Goal: Task Accomplishment & Management: Manage account settings

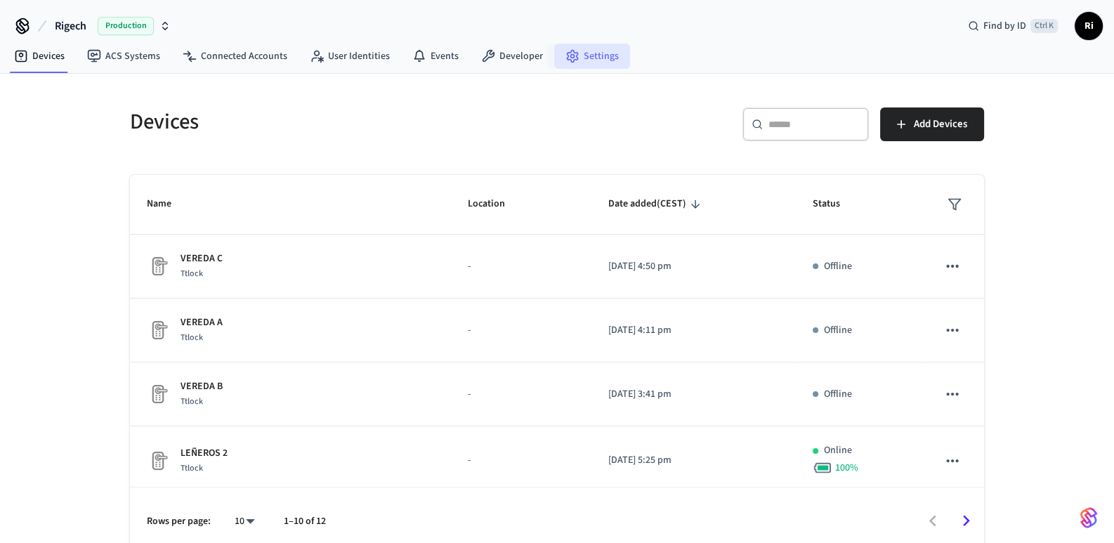
click at [583, 55] on link "Settings" at bounding box center [592, 56] width 76 height 25
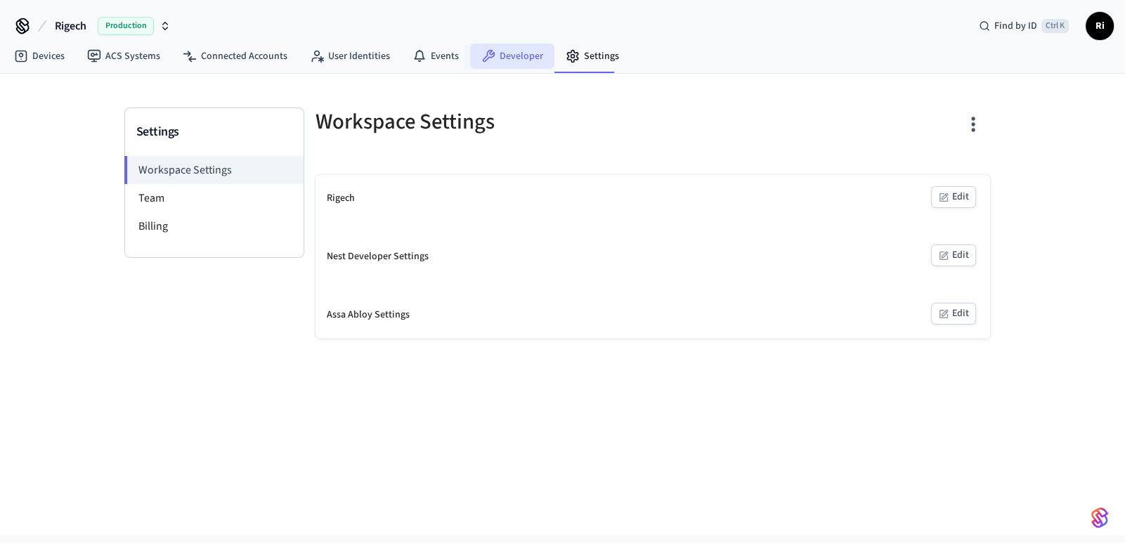
click at [508, 55] on link "Developer" at bounding box center [512, 56] width 84 height 25
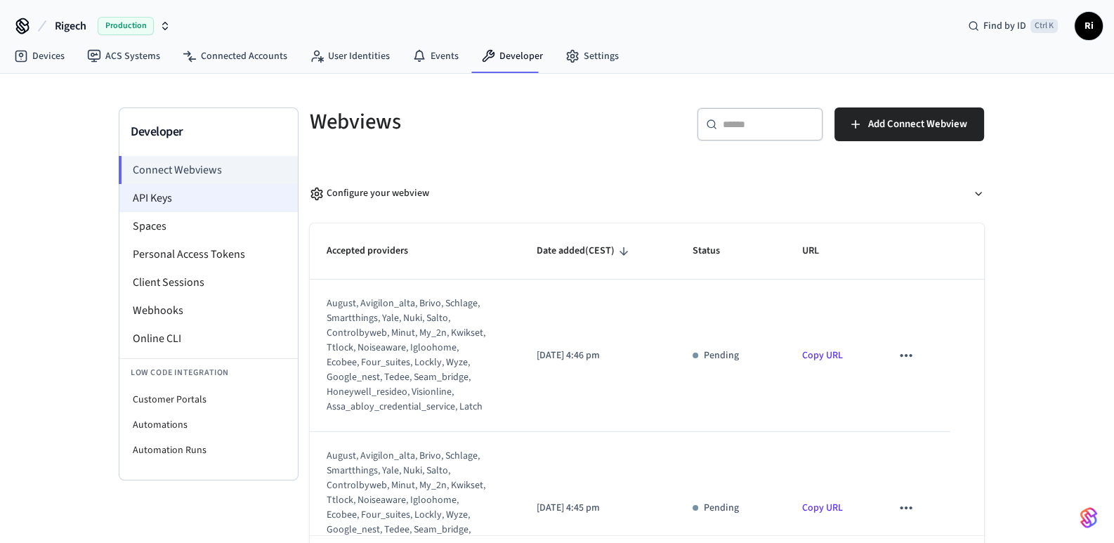
click at [197, 200] on li "API Keys" at bounding box center [208, 198] width 178 height 28
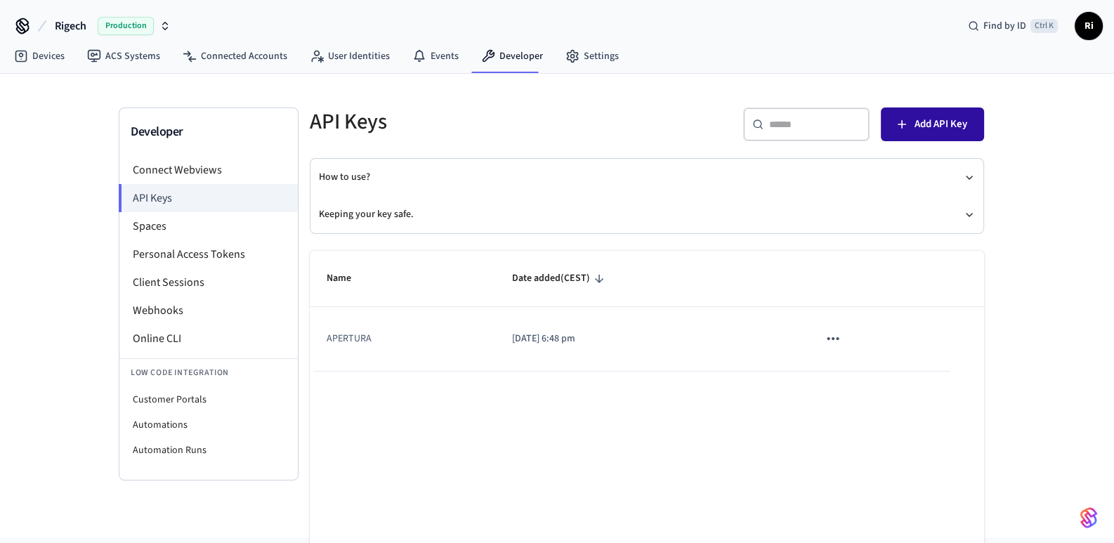
click at [942, 125] on span "Add API Key" at bounding box center [941, 124] width 53 height 18
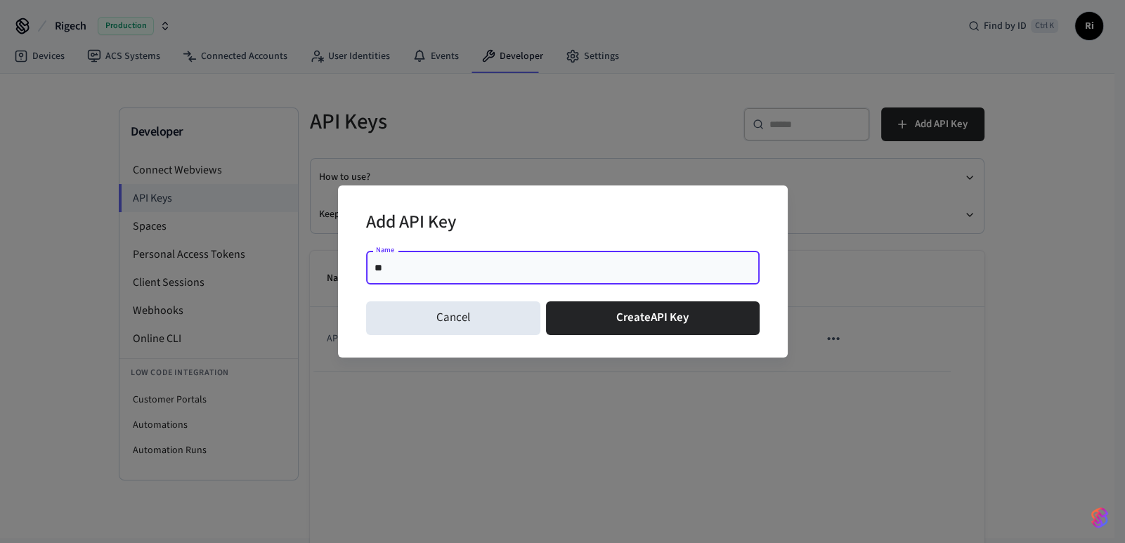
type input "*"
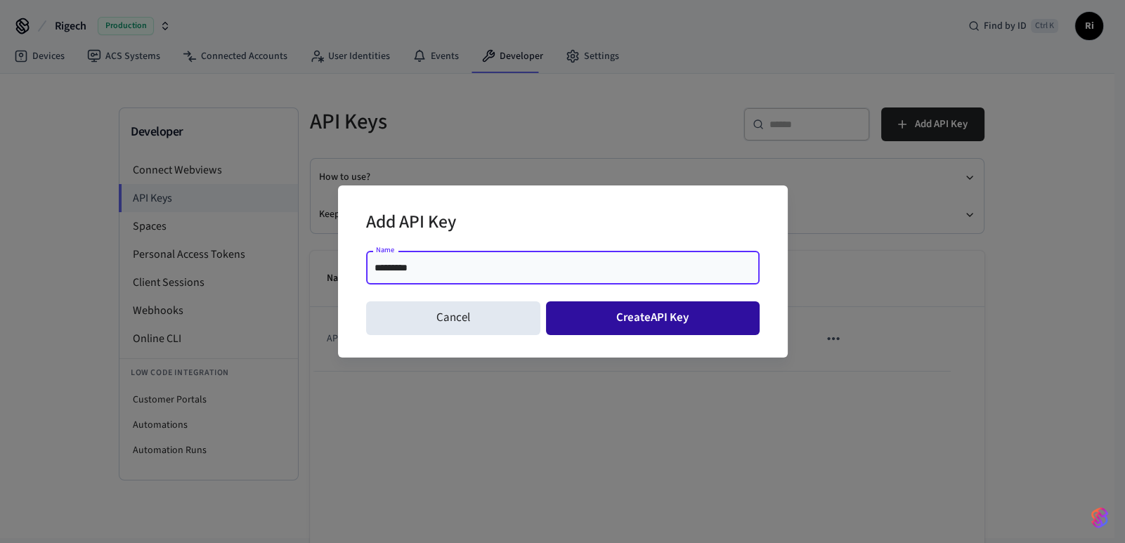
type input "*********"
click at [630, 308] on button "Create API Key" at bounding box center [653, 318] width 214 height 34
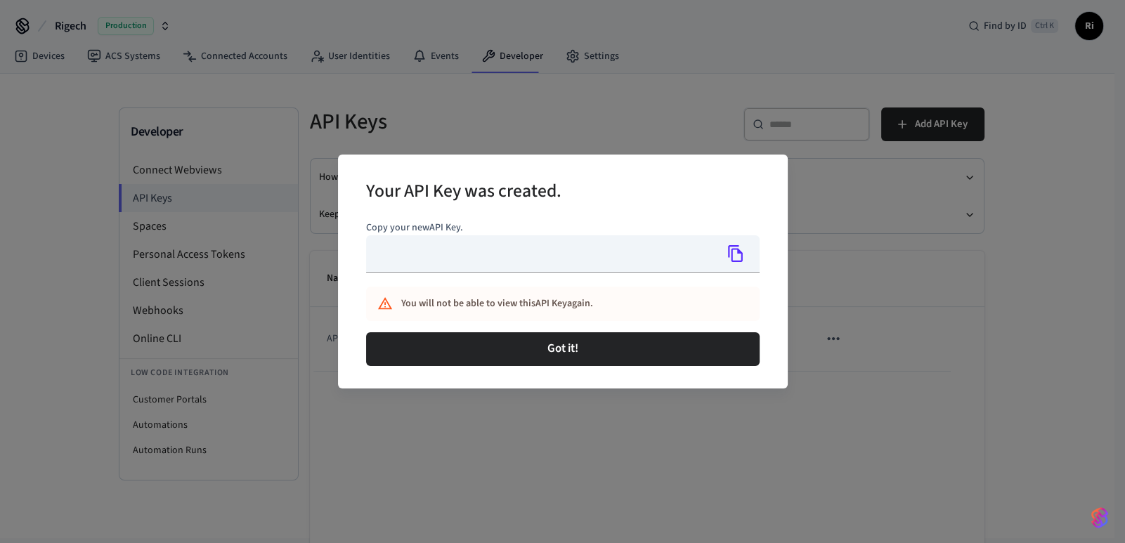
type input "**********"
click at [739, 259] on icon "Copy" at bounding box center [736, 254] width 18 height 18
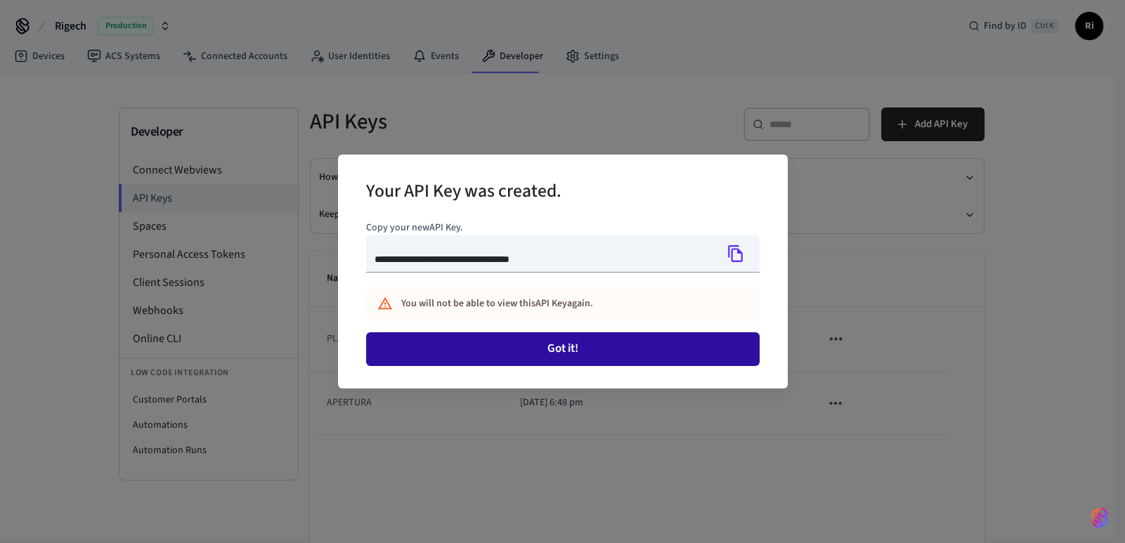
drag, startPoint x: 592, startPoint y: 351, endPoint x: 571, endPoint y: 353, distance: 20.4
click at [592, 351] on button "Got it!" at bounding box center [563, 349] width 394 height 34
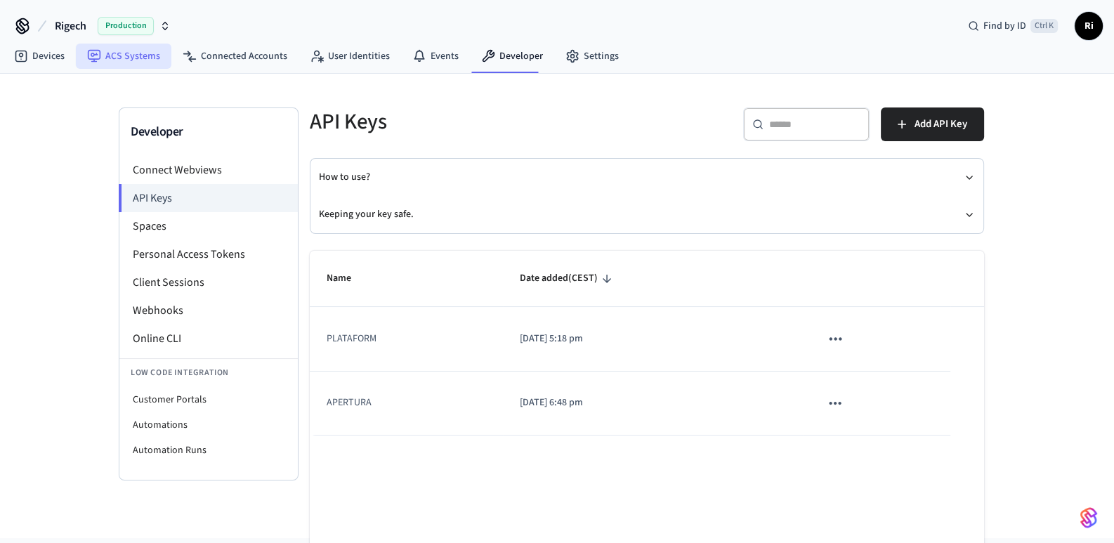
click at [94, 58] on icon at bounding box center [94, 56] width 14 height 14
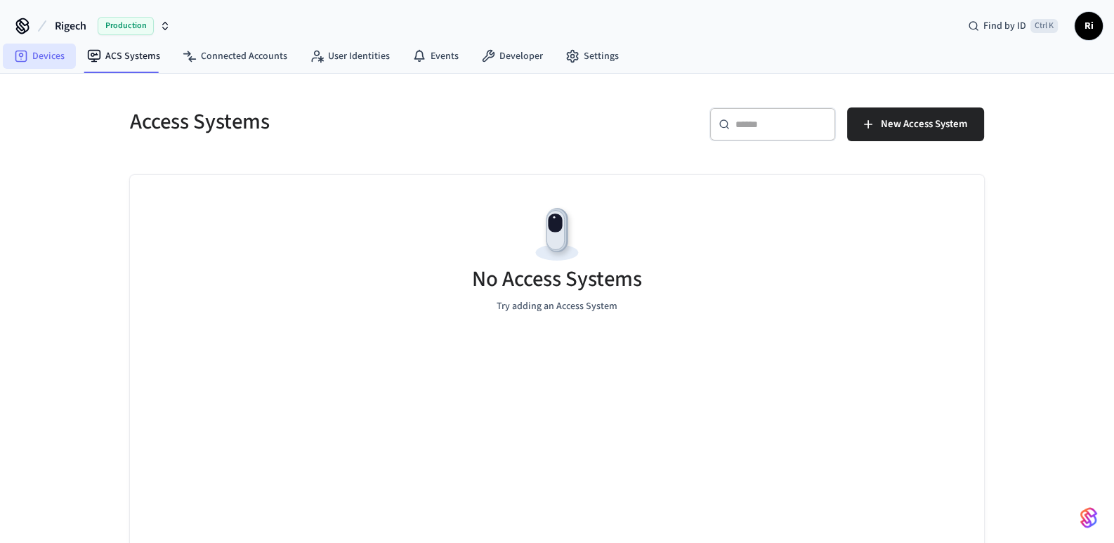
click at [35, 47] on link "Devices" at bounding box center [39, 56] width 73 height 25
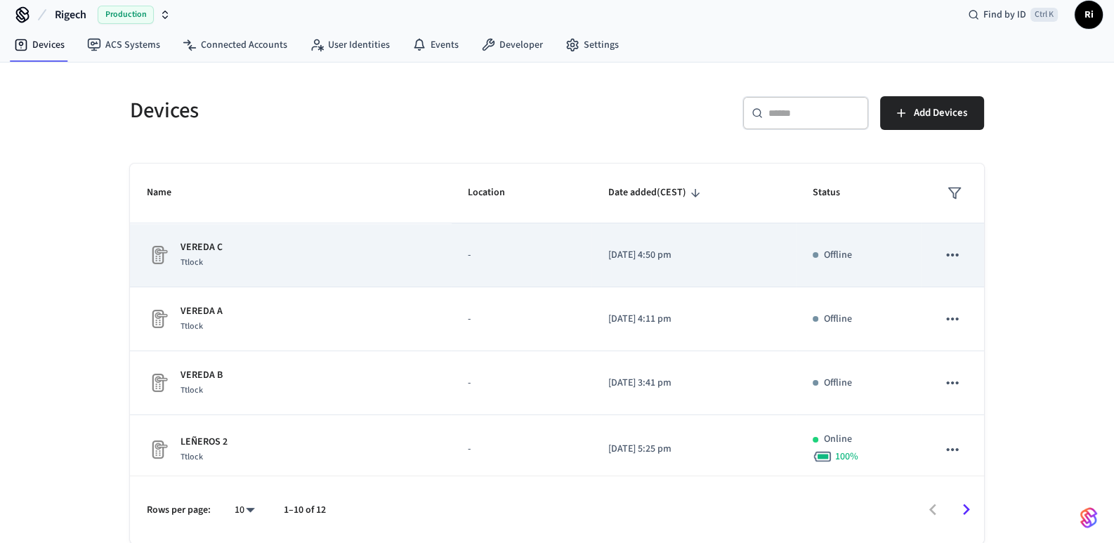
click at [944, 246] on icon "sticky table" at bounding box center [953, 255] width 18 height 18
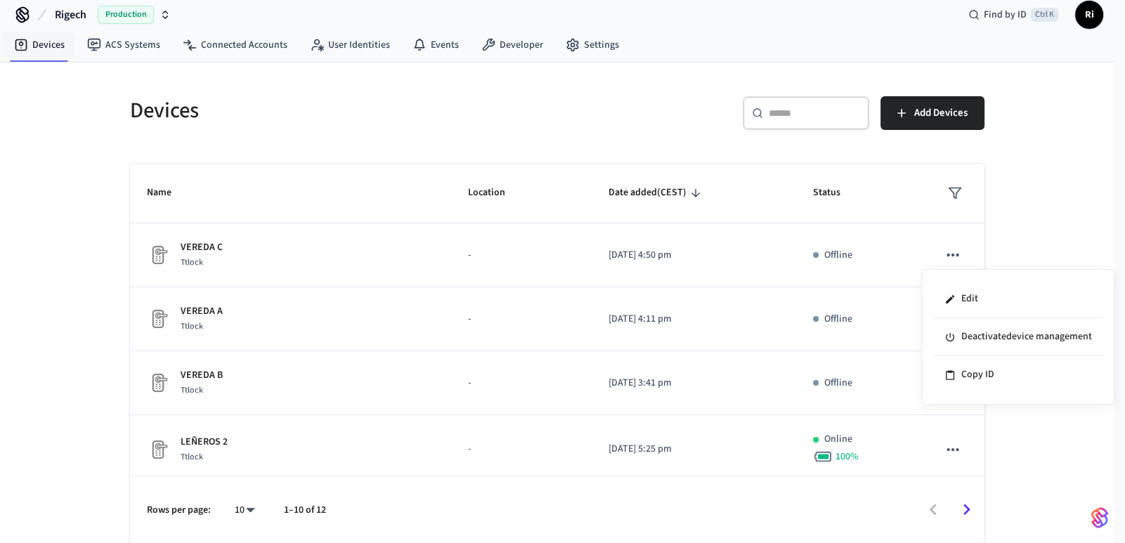
click at [109, 318] on div at bounding box center [562, 271] width 1125 height 543
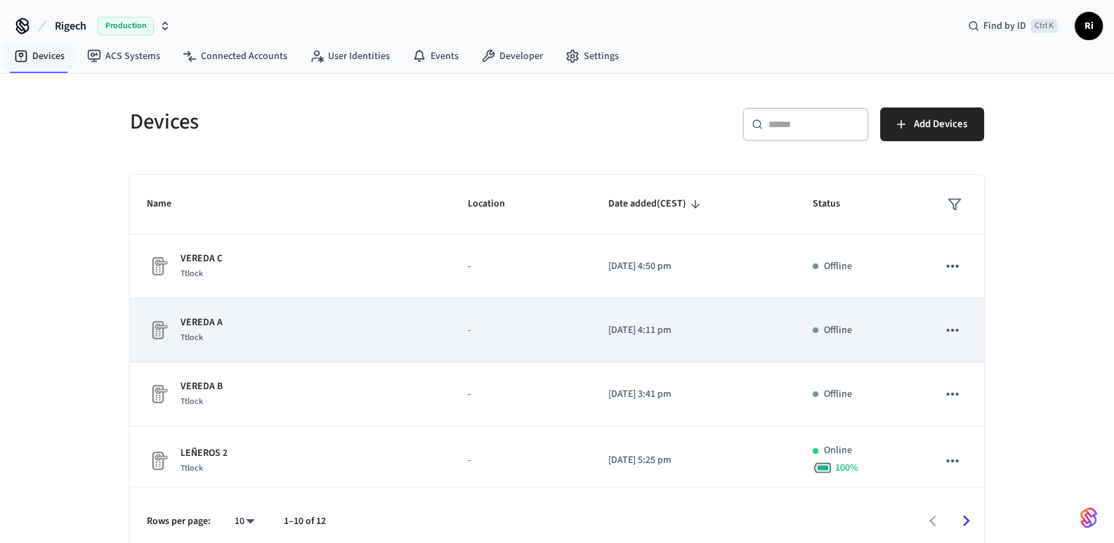
scroll to position [401, 0]
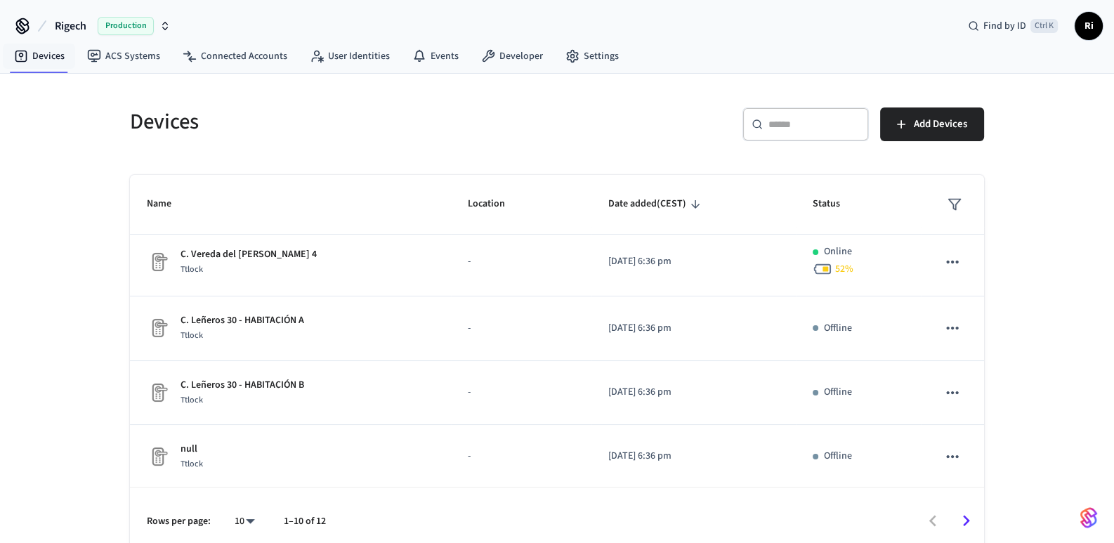
click at [256, 521] on body "Rigech Production Find by ID Ctrl K Ri Devices ACS Systems Connected Accounts U…" at bounding box center [557, 277] width 1114 height 555
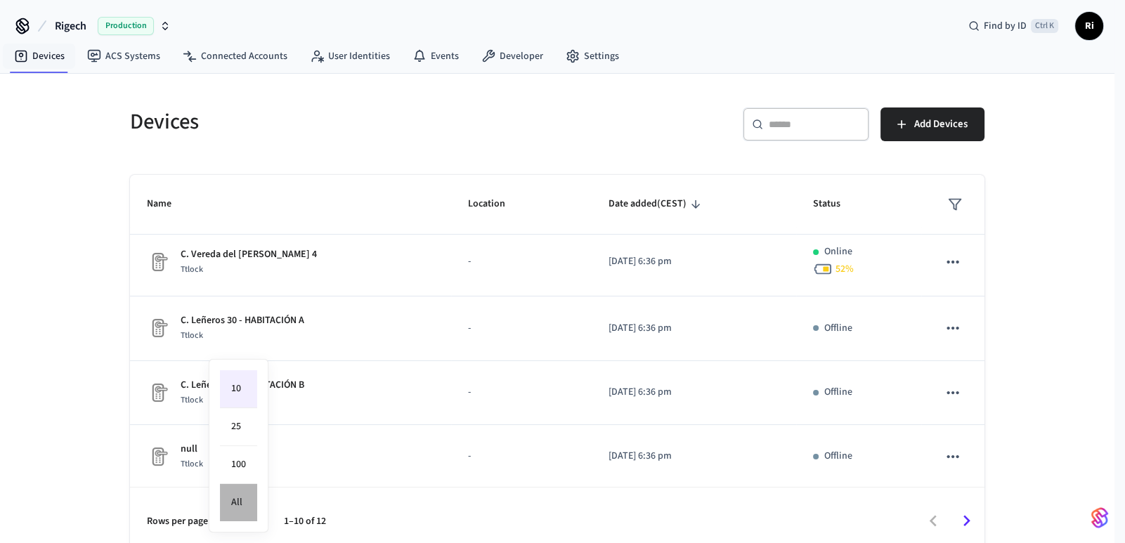
click at [238, 499] on li "All" at bounding box center [238, 502] width 37 height 37
type input "**"
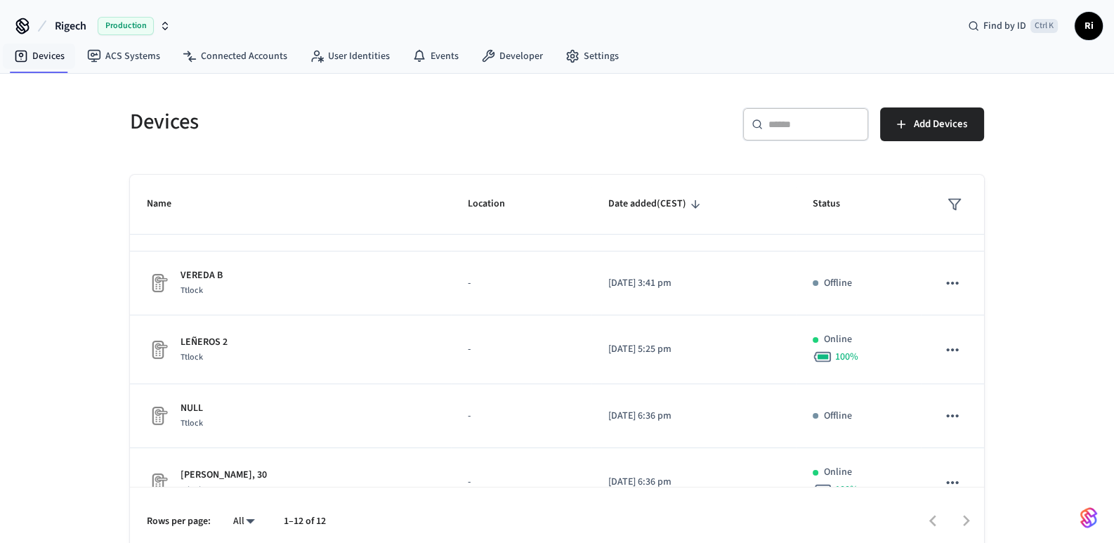
scroll to position [0, 0]
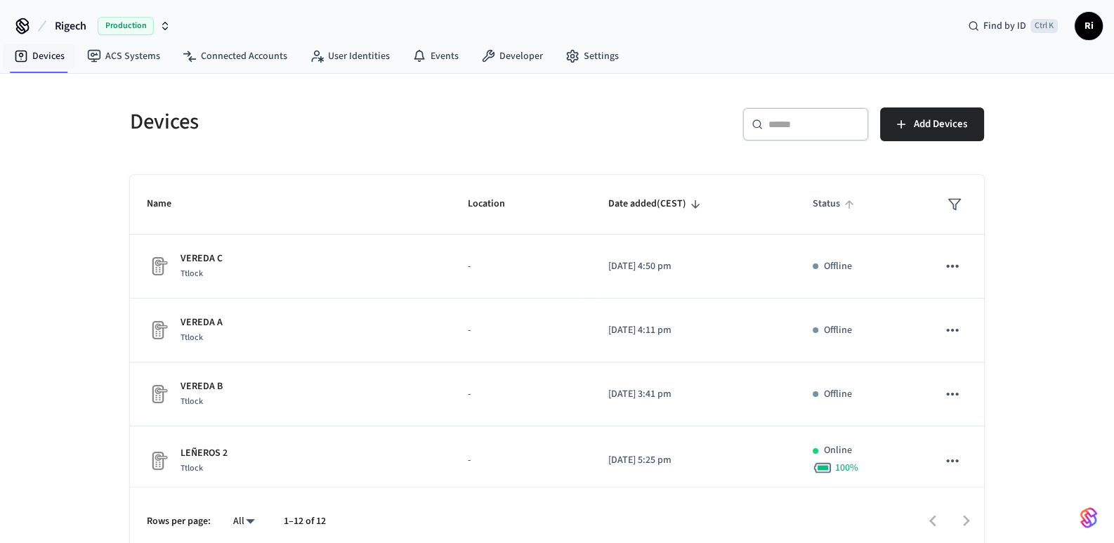
click at [813, 195] on span "Status" at bounding box center [836, 204] width 46 height 22
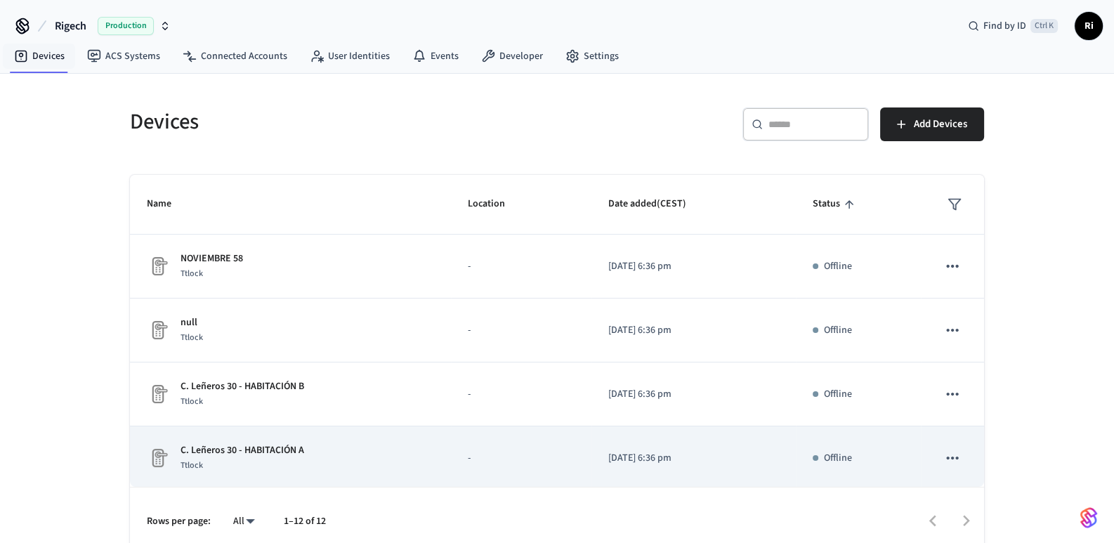
scroll to position [211, 0]
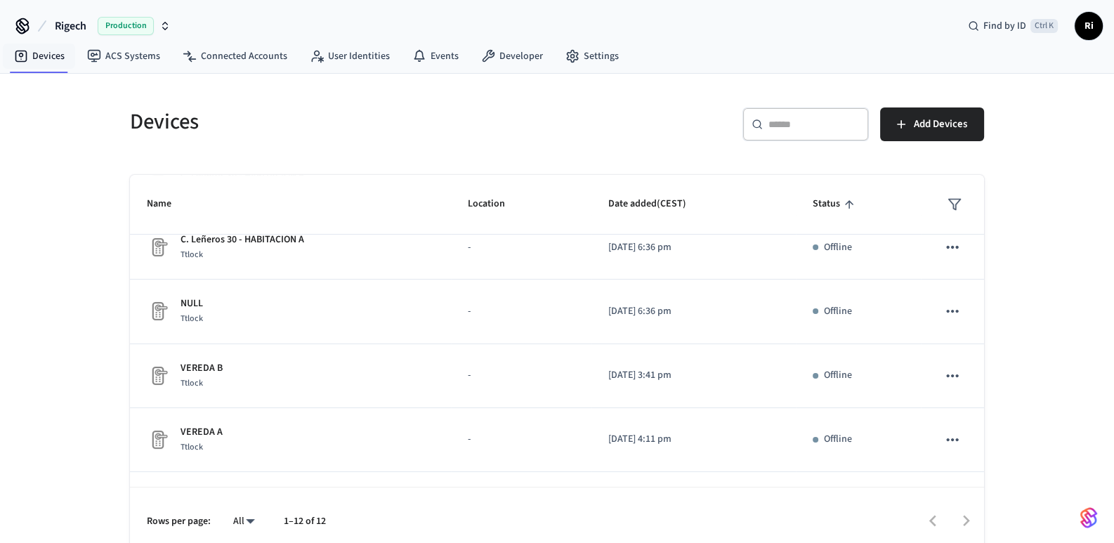
click at [826, 197] on span "Status" at bounding box center [836, 204] width 46 height 22
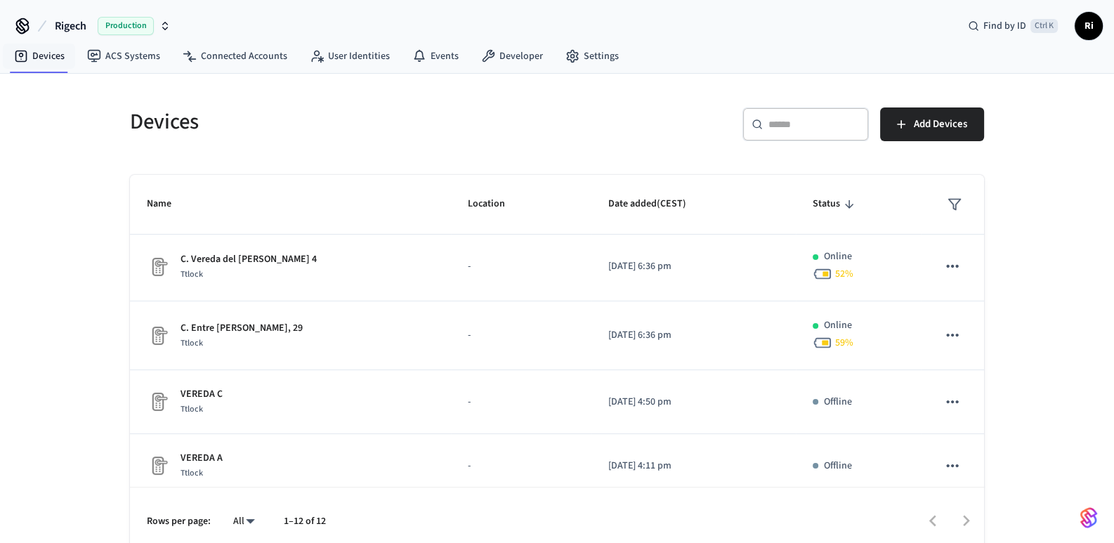
scroll to position [181, 0]
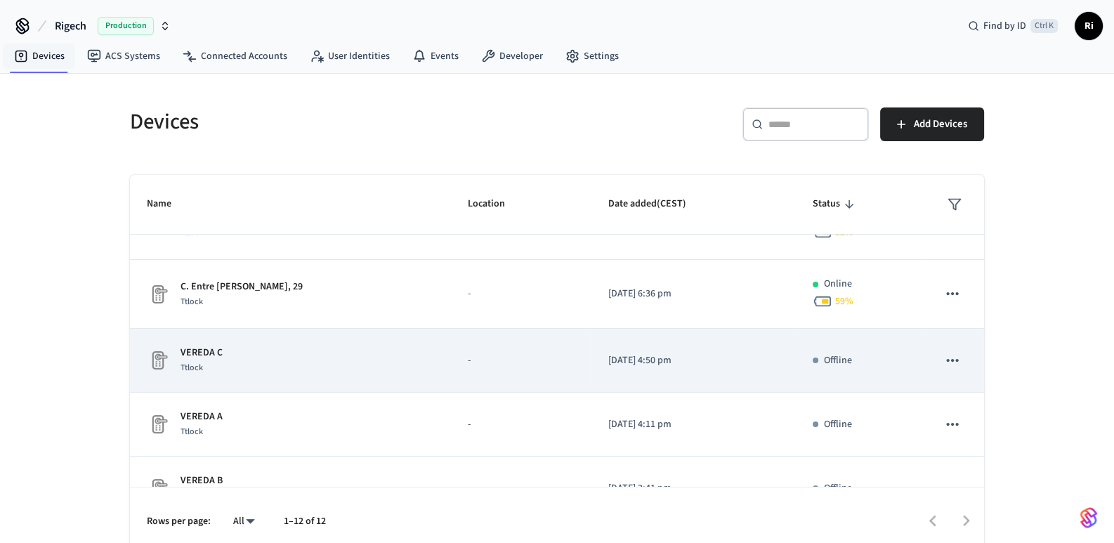
click at [945, 353] on icon "sticky table" at bounding box center [953, 360] width 18 height 18
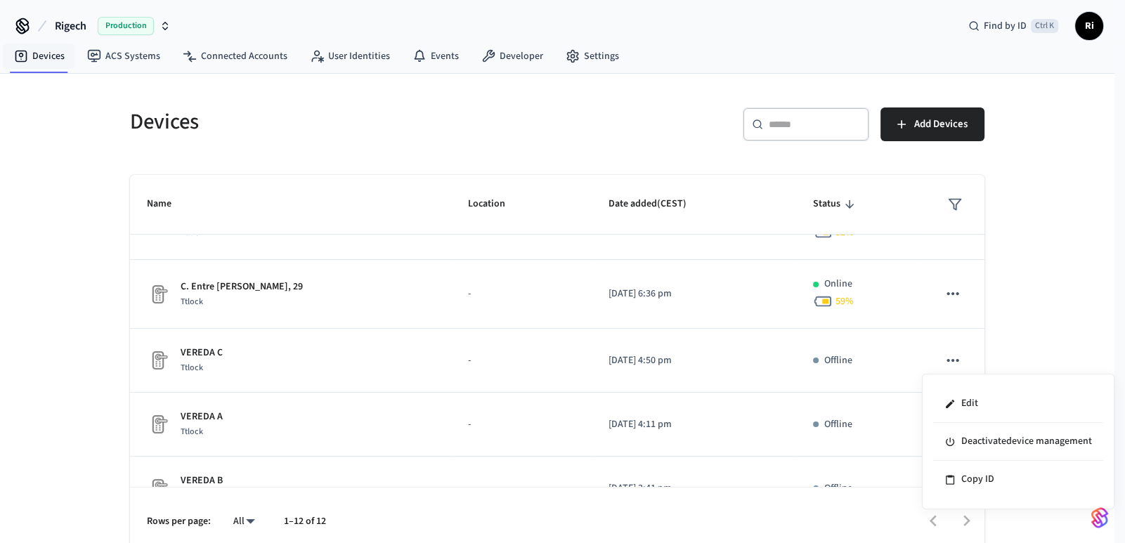
click at [1022, 332] on div at bounding box center [562, 271] width 1125 height 543
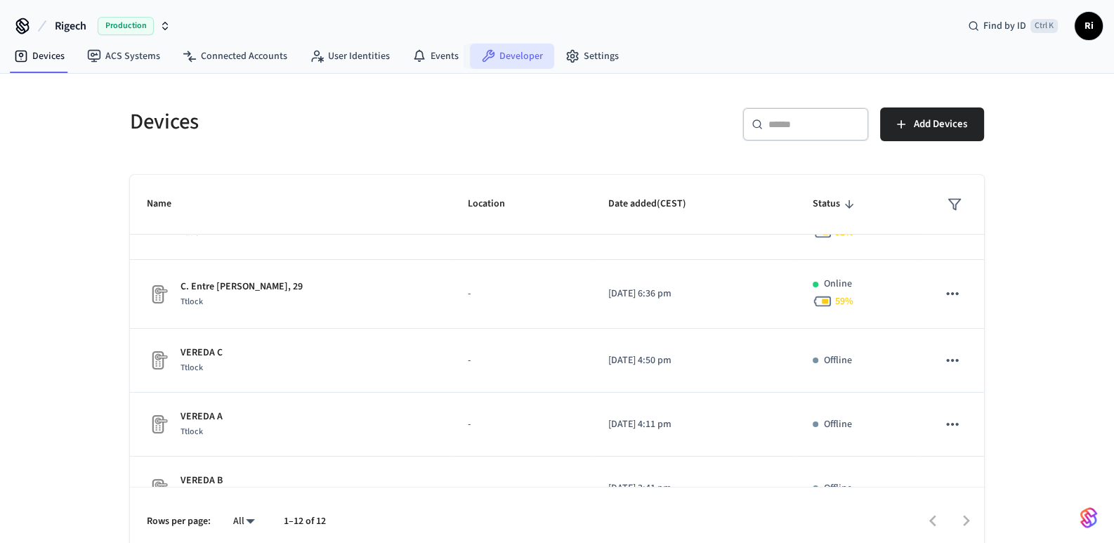
click at [527, 53] on link "Developer" at bounding box center [512, 56] width 84 height 25
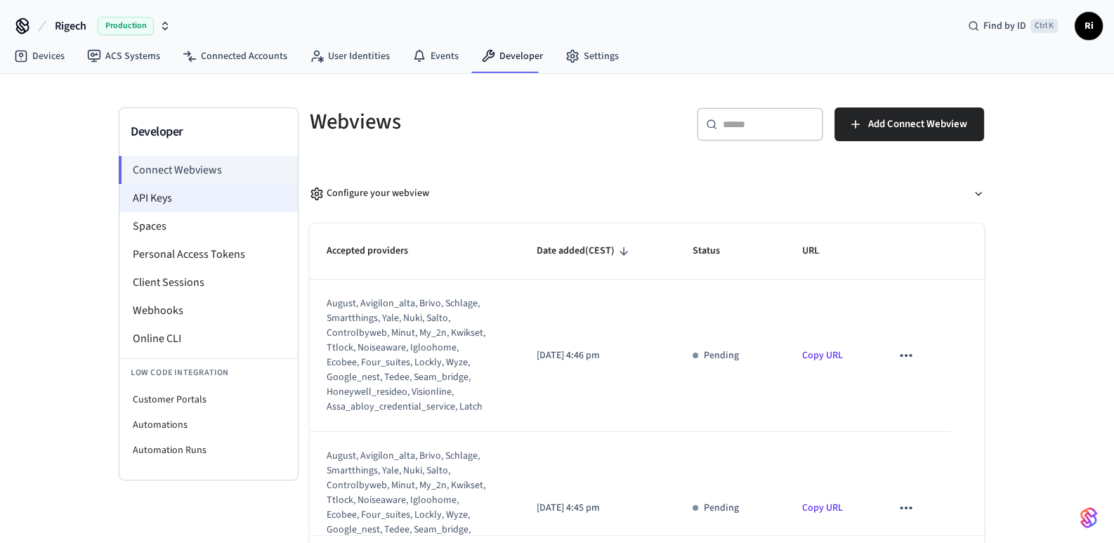
click at [180, 200] on li "API Keys" at bounding box center [208, 198] width 178 height 28
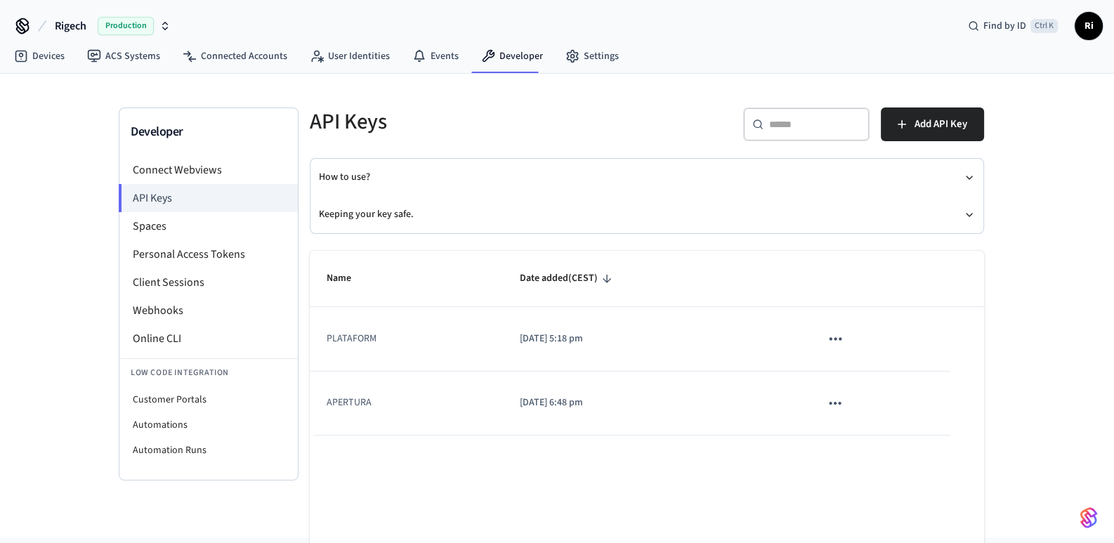
click at [836, 334] on icon "sticky table" at bounding box center [835, 339] width 18 height 18
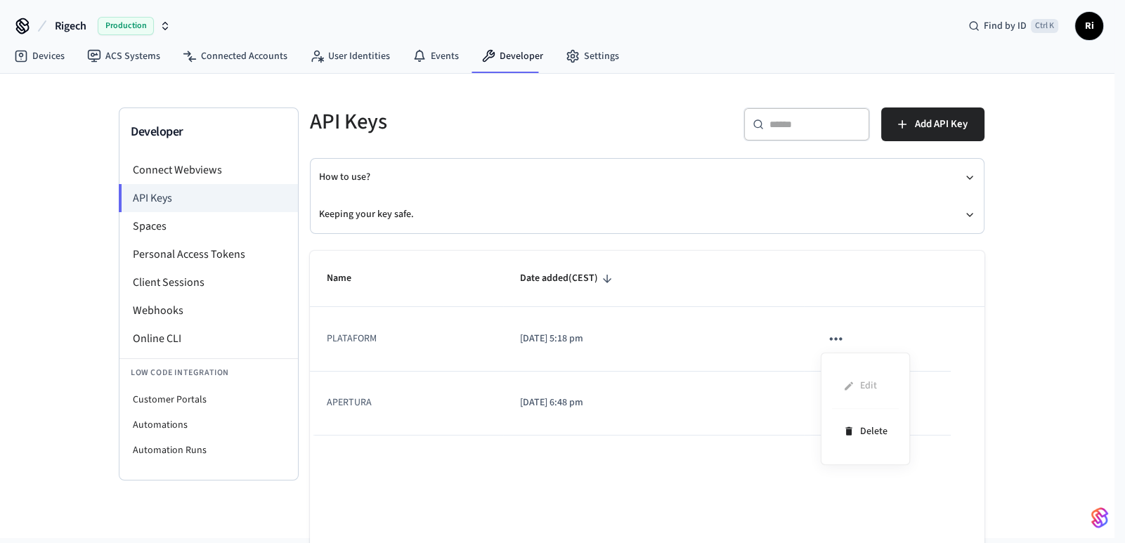
click at [857, 389] on ul "Edit Delete" at bounding box center [865, 409] width 67 height 90
click at [897, 148] on div at bounding box center [562, 271] width 1125 height 543
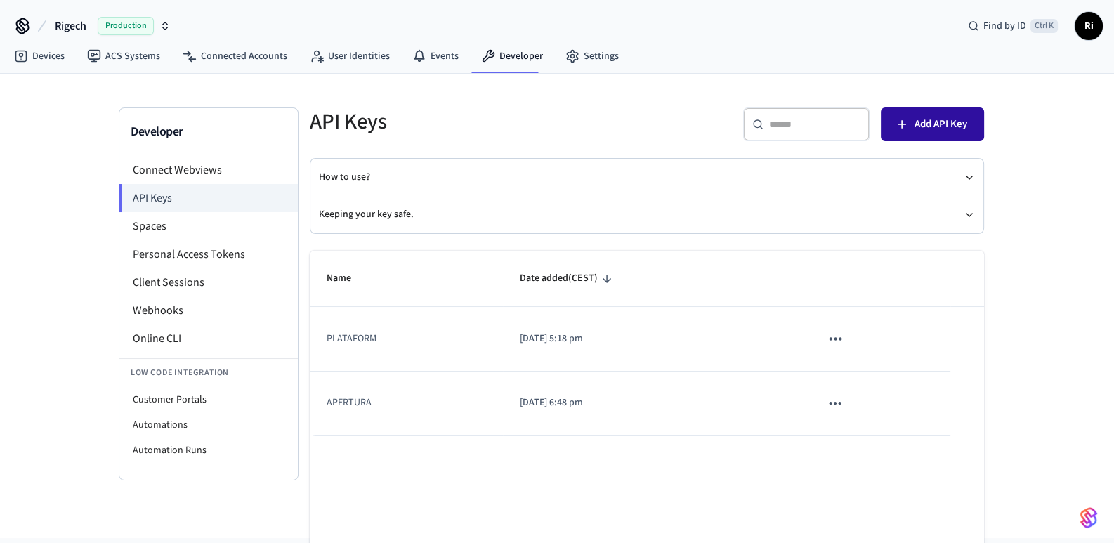
click at [911, 126] on button "Add API Key" at bounding box center [932, 125] width 103 height 34
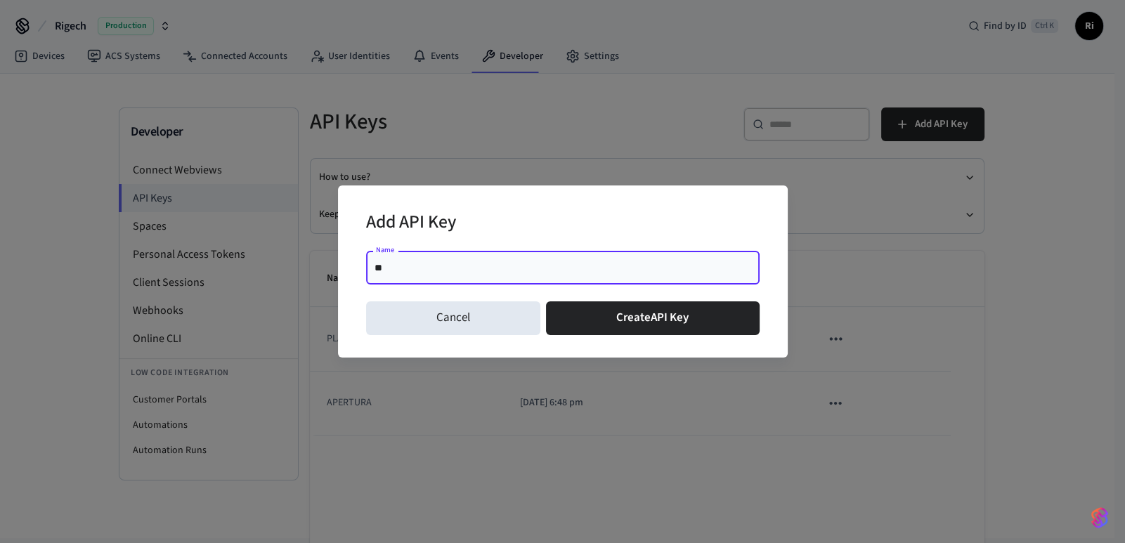
type input "*"
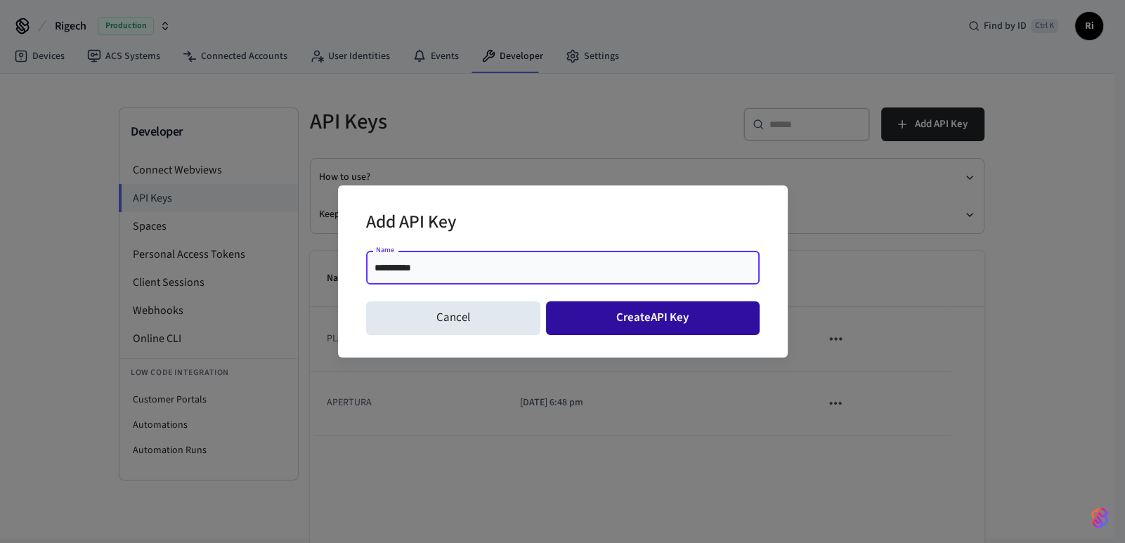
type input "**********"
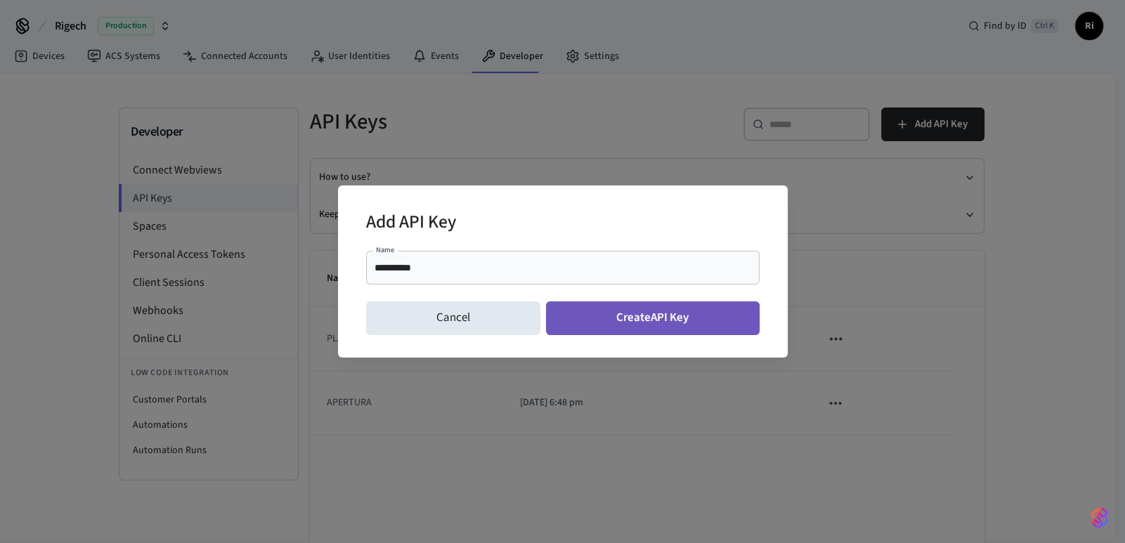
click at [589, 318] on button "Create API Key" at bounding box center [653, 318] width 214 height 34
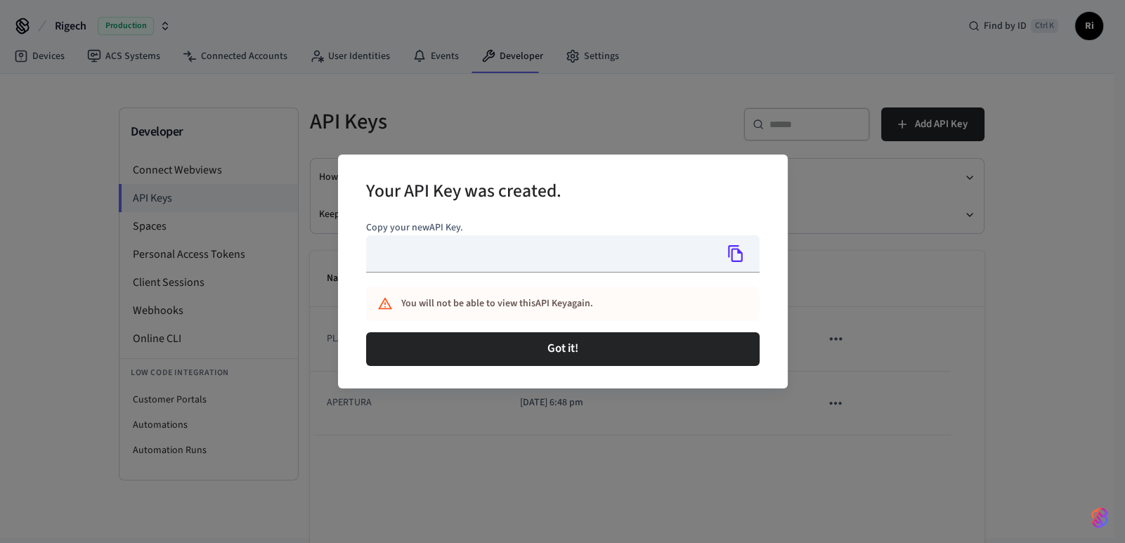
type input "**********"
click at [748, 254] on button "Copy" at bounding box center [736, 254] width 30 height 30
drag, startPoint x: 922, startPoint y: 207, endPoint x: 808, endPoint y: 207, distance: 113.8
click at [922, 207] on div "**********" at bounding box center [562, 271] width 1125 height 543
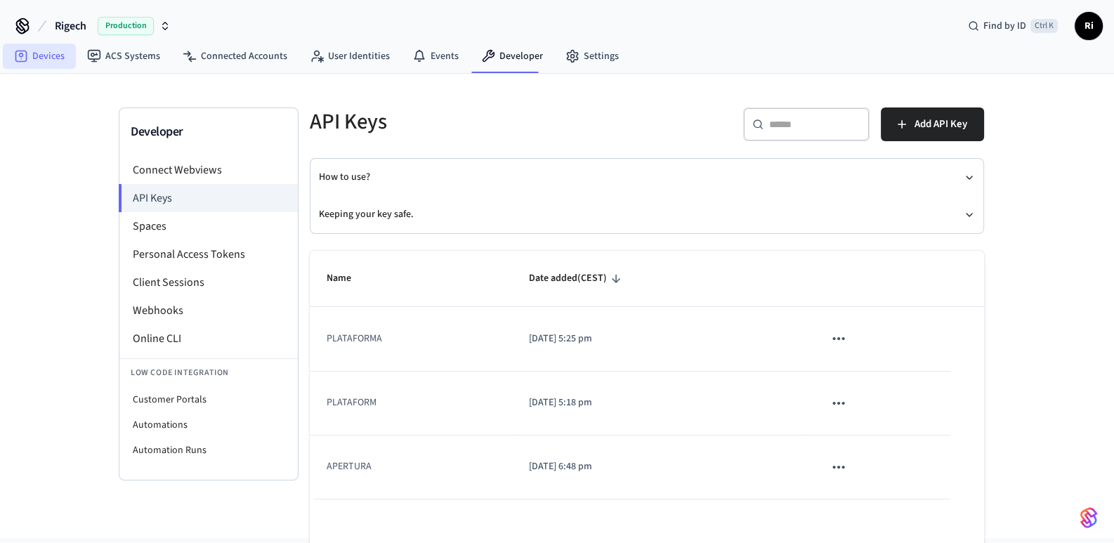
click at [48, 49] on link "Devices" at bounding box center [39, 56] width 73 height 25
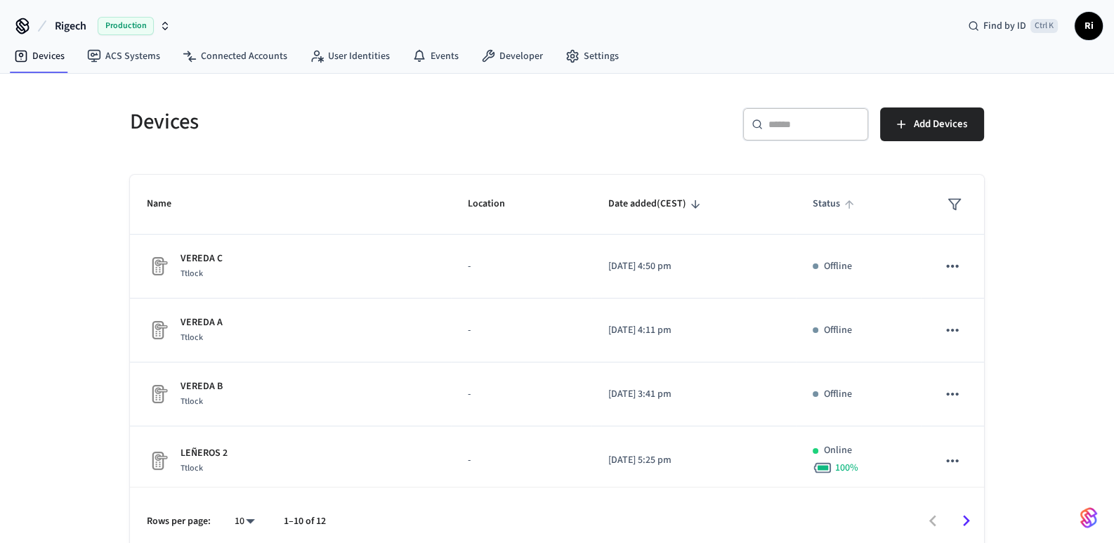
click at [813, 209] on span "Status" at bounding box center [836, 204] width 46 height 22
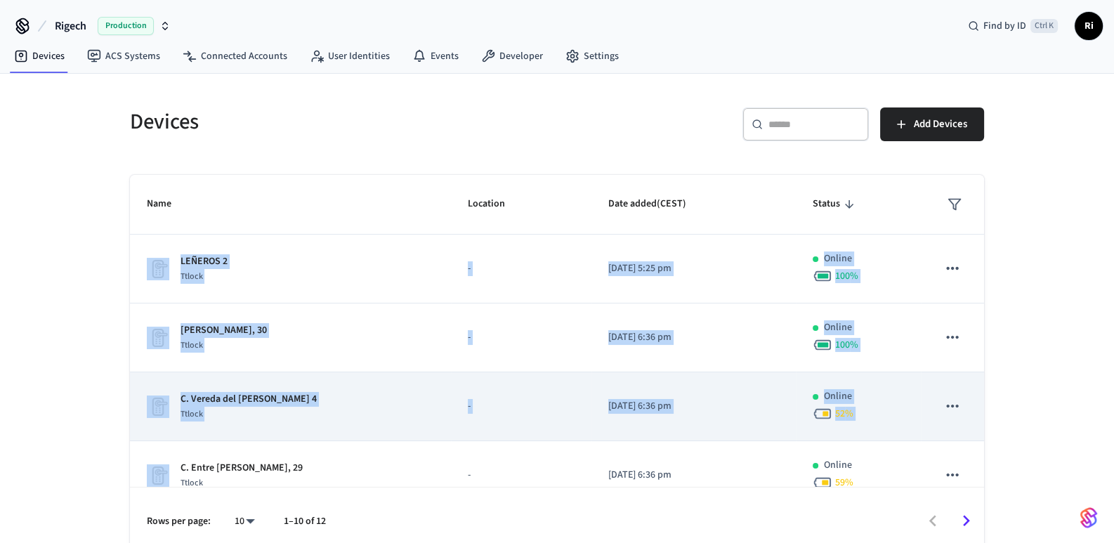
drag, startPoint x: 94, startPoint y: 238, endPoint x: 939, endPoint y: 391, distance: 858.6
click at [939, 391] on div "Devices ​ ​ Add Devices Name Location Date added (CEST) Status LEÑEROS 2 Ttlock…" at bounding box center [557, 314] width 1114 height 481
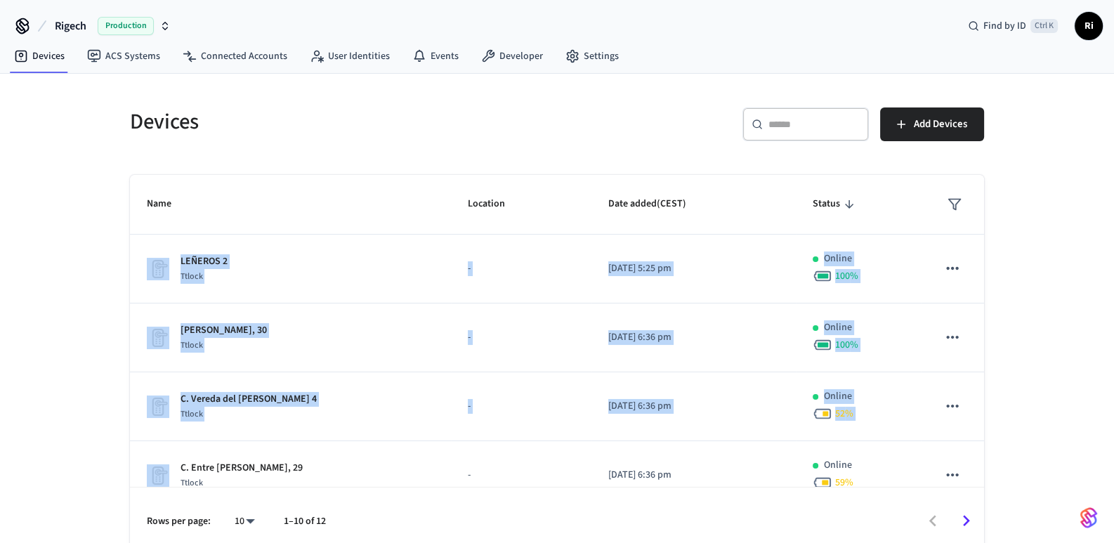
click at [74, 325] on div "Devices ​ ​ Add Devices Name Location Date added (CEST) Status LEÑEROS 2 Ttlock…" at bounding box center [557, 314] width 1114 height 481
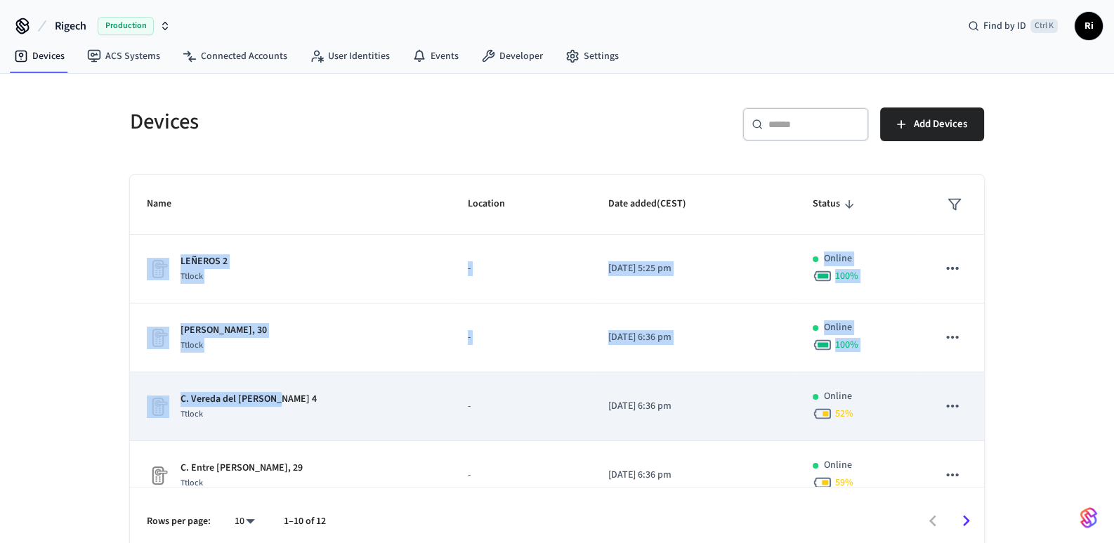
drag, startPoint x: 85, startPoint y: 245, endPoint x: 301, endPoint y: 392, distance: 261.0
click at [301, 392] on div "Devices ​ ​ Add Devices Name Location Date added (CEST) Status LEÑEROS 2 Ttlock…" at bounding box center [557, 314] width 1114 height 481
copy table "Name Location Date added (CEST) Status LEÑEROS 2 Ttlock - [DATE] 5:25 pm Online…"
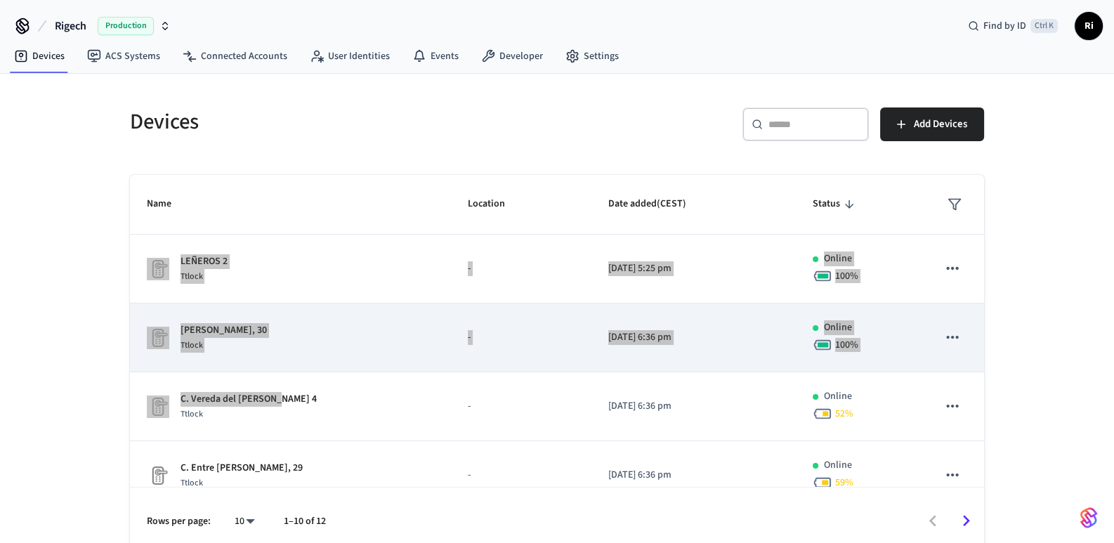
scroll to position [211, 0]
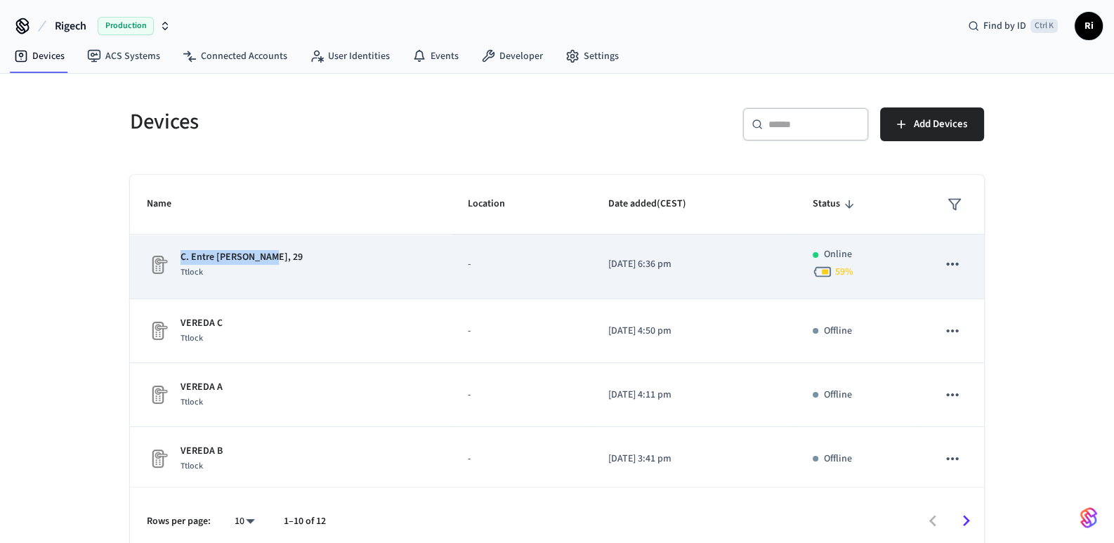
drag, startPoint x: 267, startPoint y: 255, endPoint x: 175, endPoint y: 255, distance: 92.1
click at [175, 255] on div "C. Entre [PERSON_NAME], 29 Ttlock" at bounding box center [290, 265] width 287 height 30
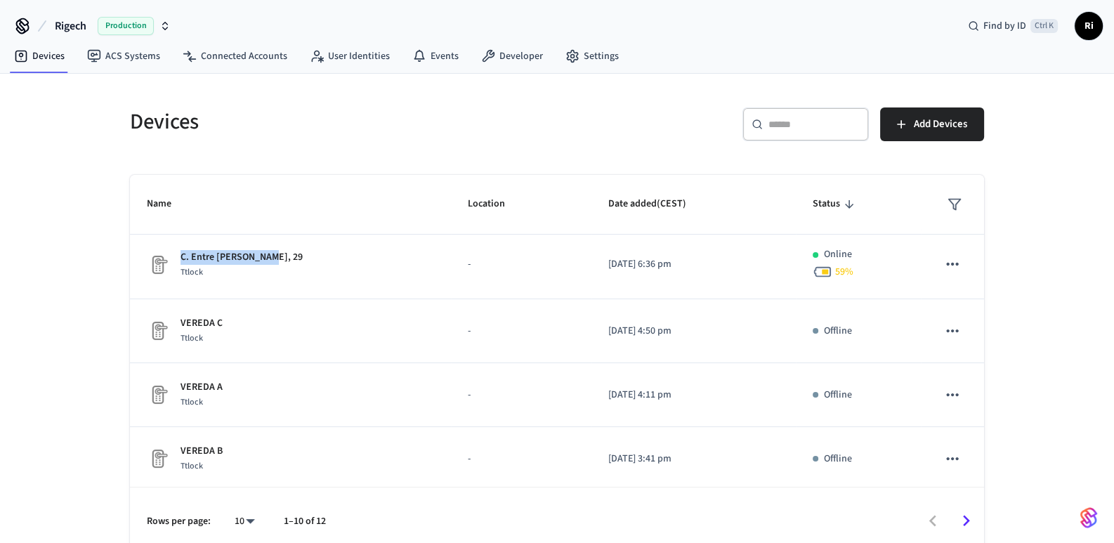
copy p "C. Entre [PERSON_NAME], 29"
